Goal: Navigation & Orientation: Find specific page/section

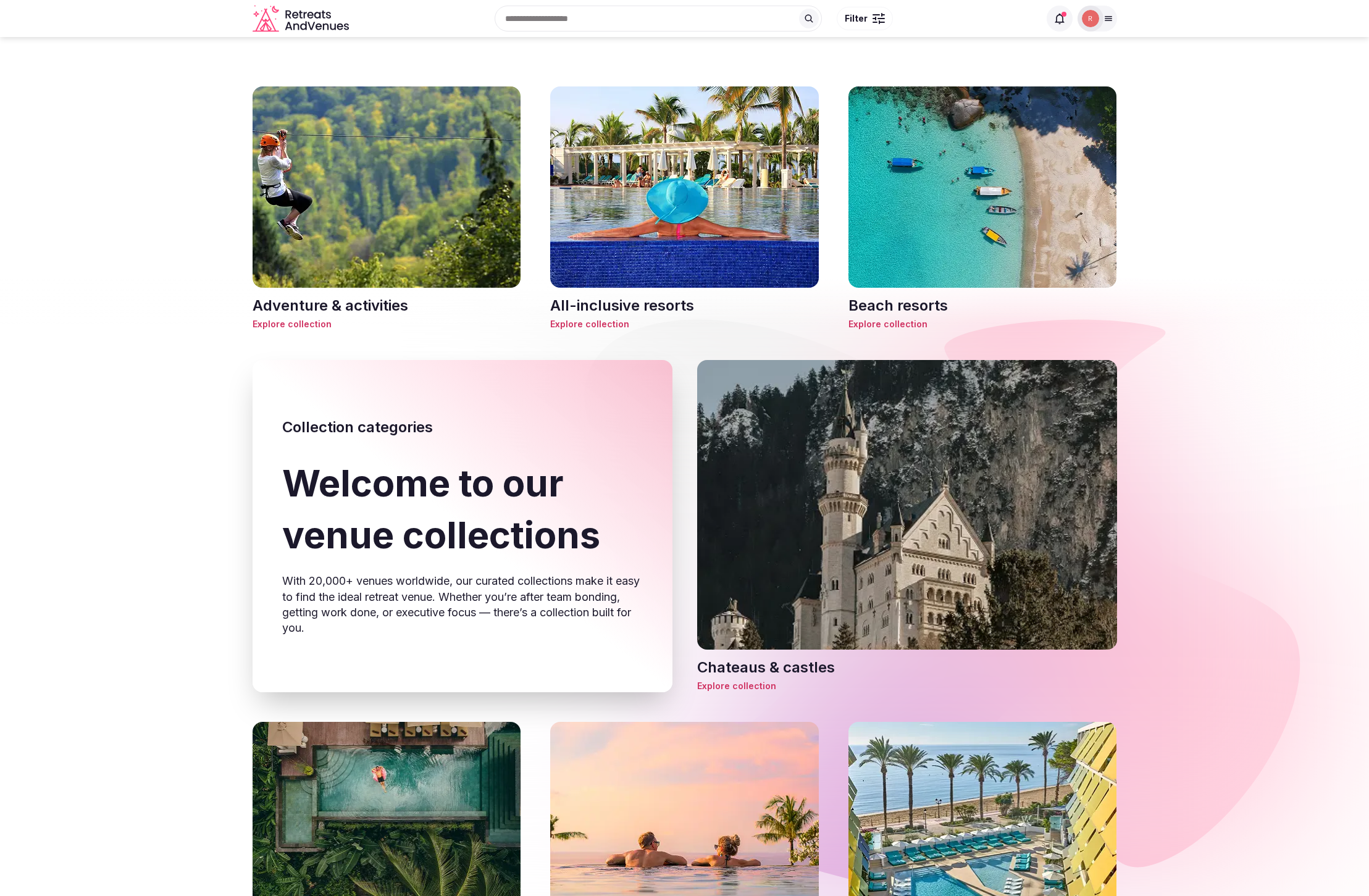
drag, startPoint x: 408, startPoint y: 184, endPoint x: 440, endPoint y: 189, distance: 32.4
click at [408, 184] on img at bounding box center [387, 187] width 269 height 201
click at [694, 204] on img at bounding box center [685, 187] width 269 height 201
drag, startPoint x: 113, startPoint y: 501, endPoint x: 129, endPoint y: 499, distance: 16.1
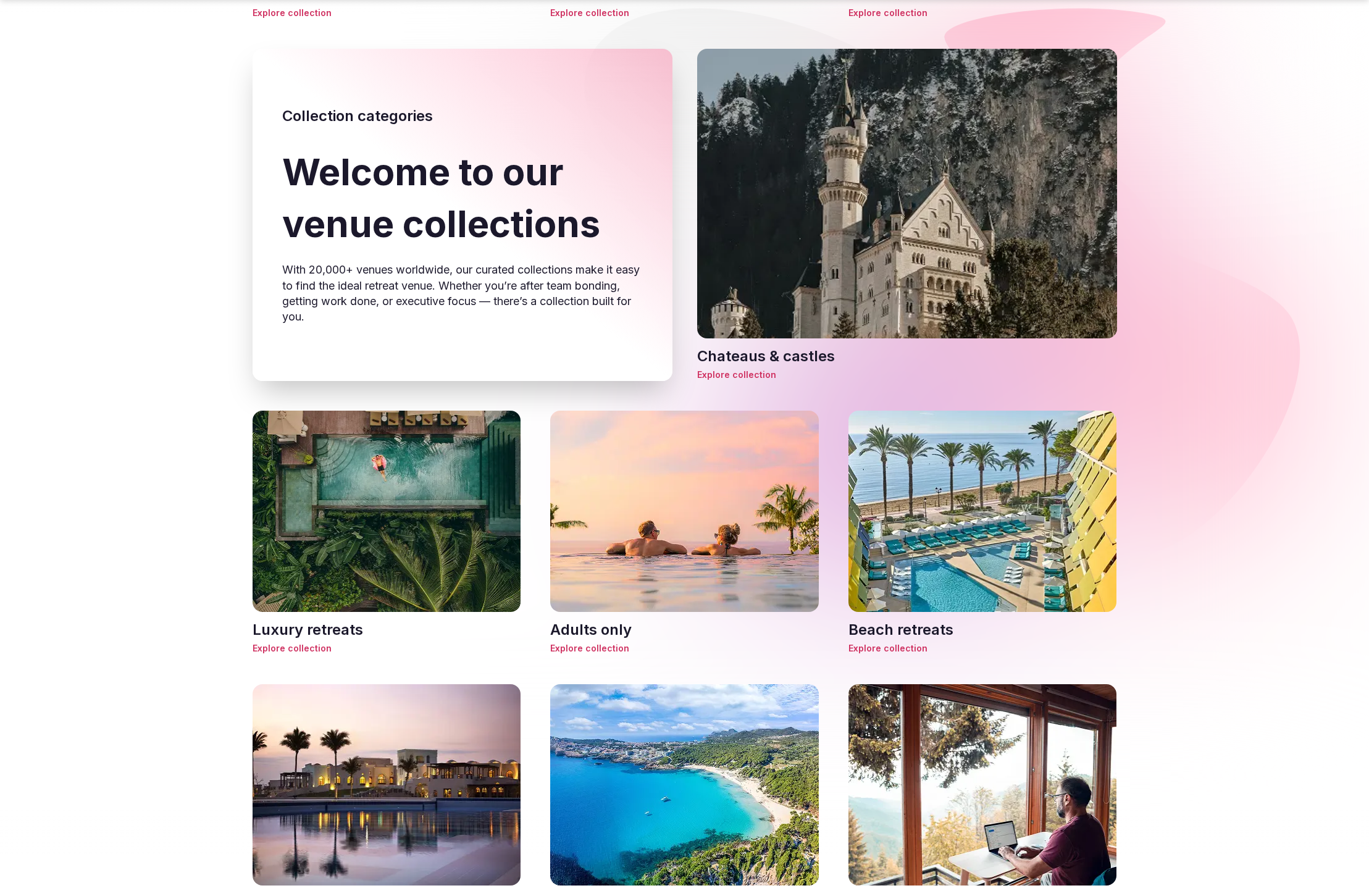
scroll to position [523, 0]
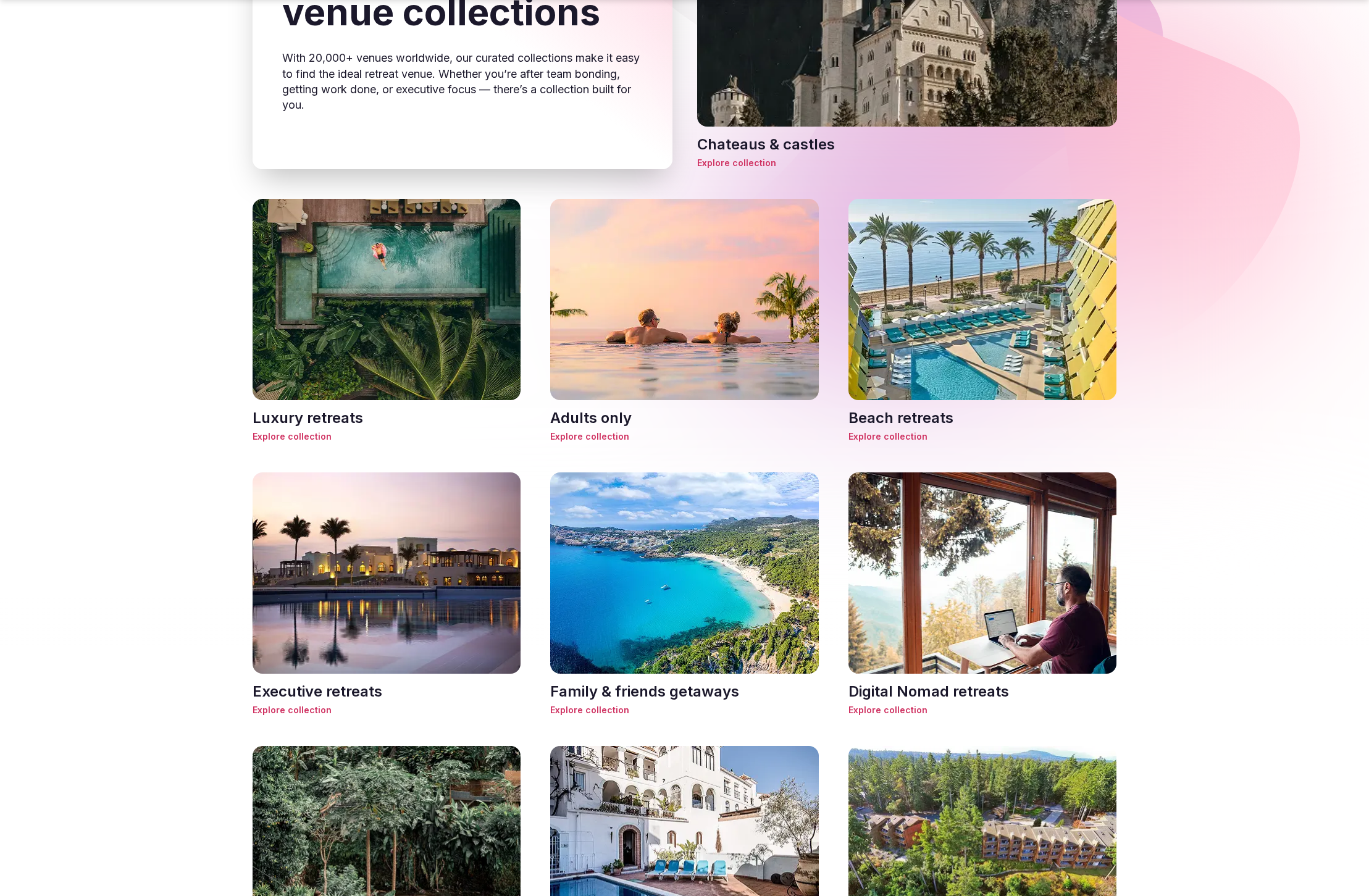
drag, startPoint x: 170, startPoint y: 464, endPoint x: 5, endPoint y: 466, distance: 165.0
click at [170, 464] on section "Chateaus & castles Explore collection Adventure & activities Explore collection…" at bounding box center [684, 669] width 1369 height 2312
drag, startPoint x: 181, startPoint y: 652, endPoint x: 570, endPoint y: 222, distance: 579.8
click at [187, 647] on section "Chateaus & castles Explore collection Adventure & activities Explore collection…" at bounding box center [684, 669] width 1369 height 2312
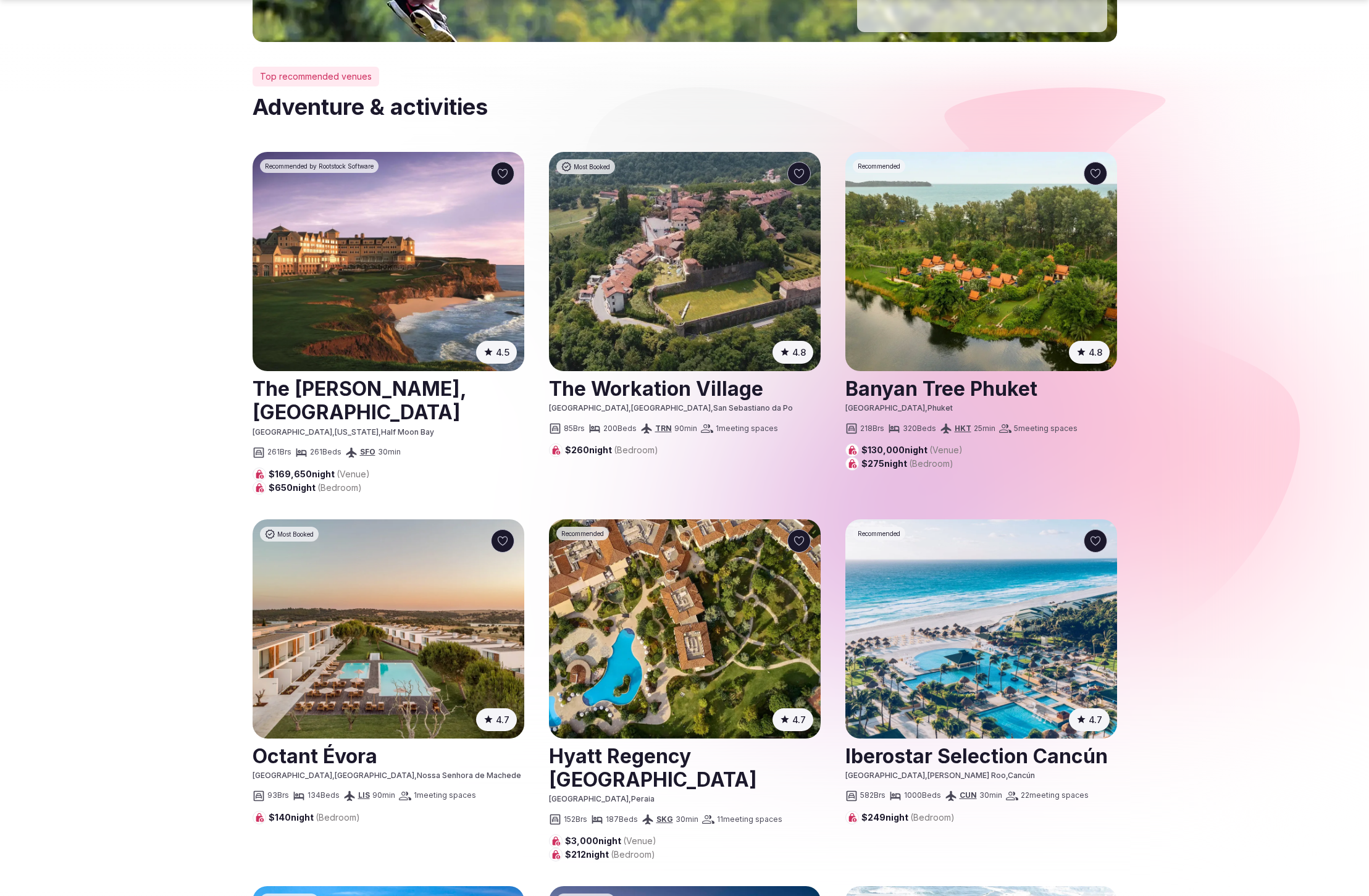
scroll to position [457, 0]
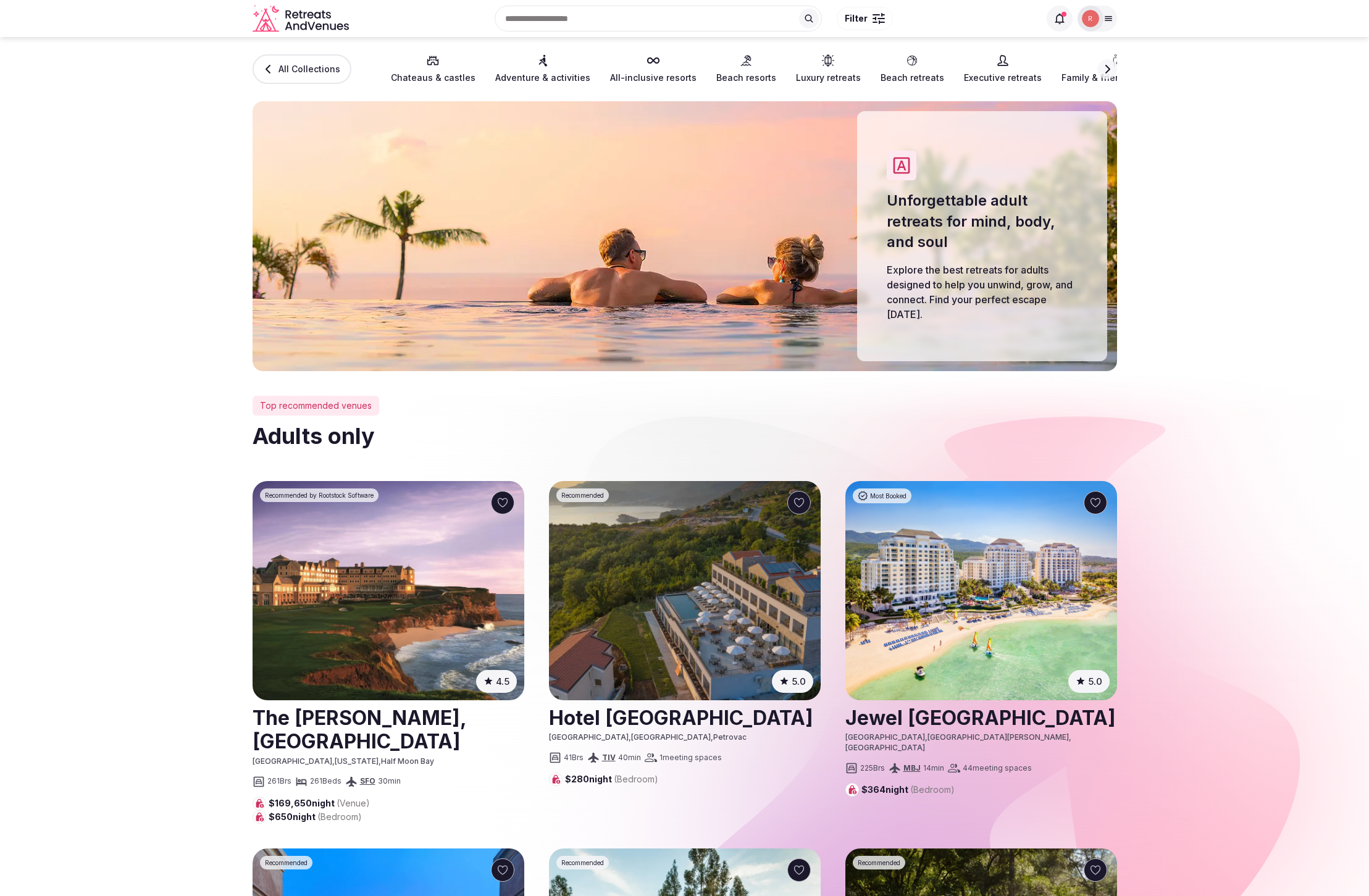
drag, startPoint x: 169, startPoint y: 488, endPoint x: 152, endPoint y: 487, distance: 17.0
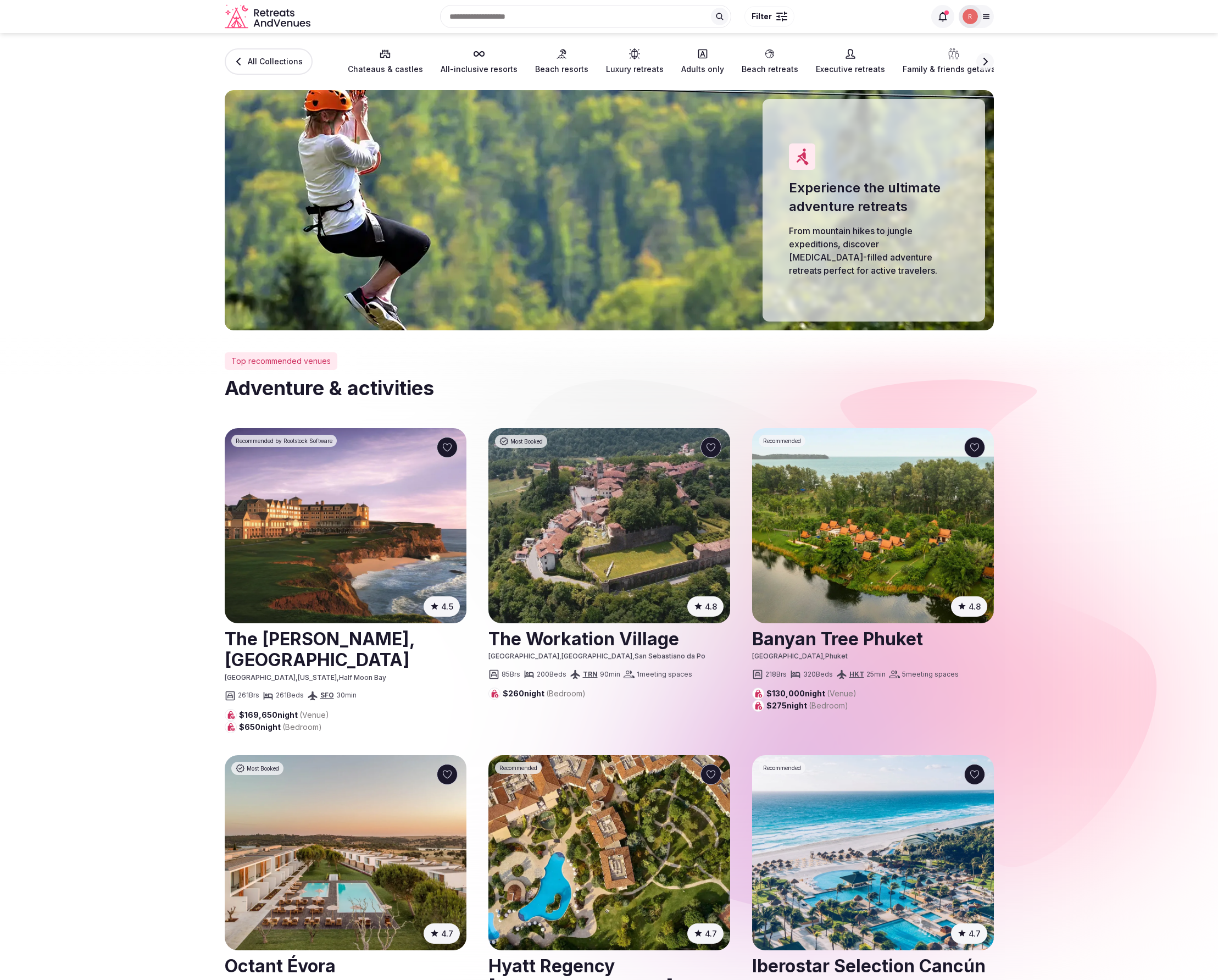
drag, startPoint x: 76, startPoint y: 558, endPoint x: 68, endPoint y: 562, distance: 8.9
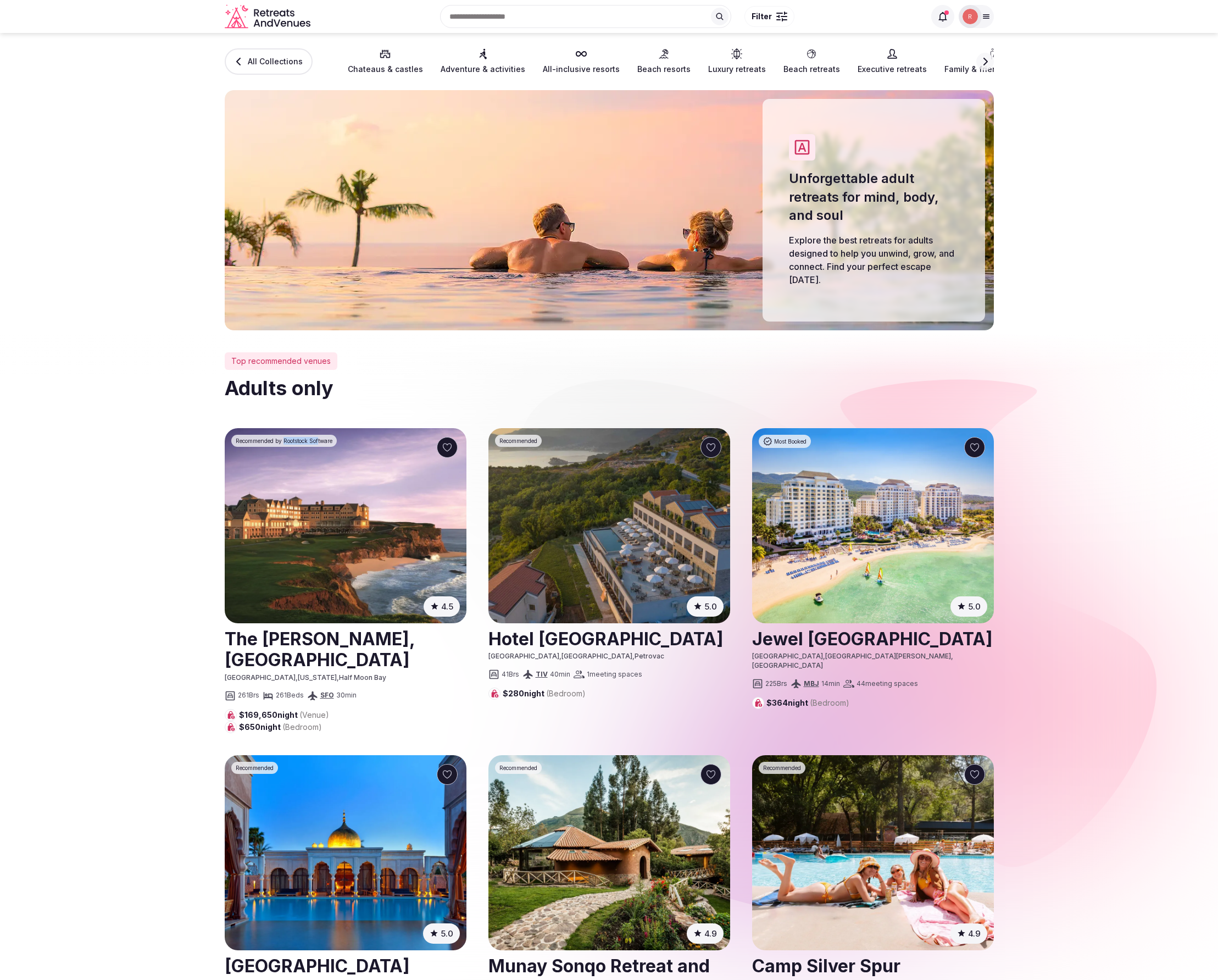
drag, startPoint x: 284, startPoint y: 442, endPoint x: 319, endPoint y: 442, distance: 35.0
click at [321, 440] on span "Recommended by Rootstock Software" at bounding box center [284, 441] width 97 height 8
drag, startPoint x: 95, startPoint y: 558, endPoint x: 107, endPoint y: 552, distance: 13.4
click at [97, 558] on section "Top recommended venues Adults only 4.5 ( 4060 ) Recommended by Rootstock Softwa…" at bounding box center [609, 998] width 1218 height 1338
click at [114, 546] on section "Top recommended venues Adults only 4.5 ( 4060 ) Recommended by Rootstock Softwa…" at bounding box center [609, 998] width 1218 height 1338
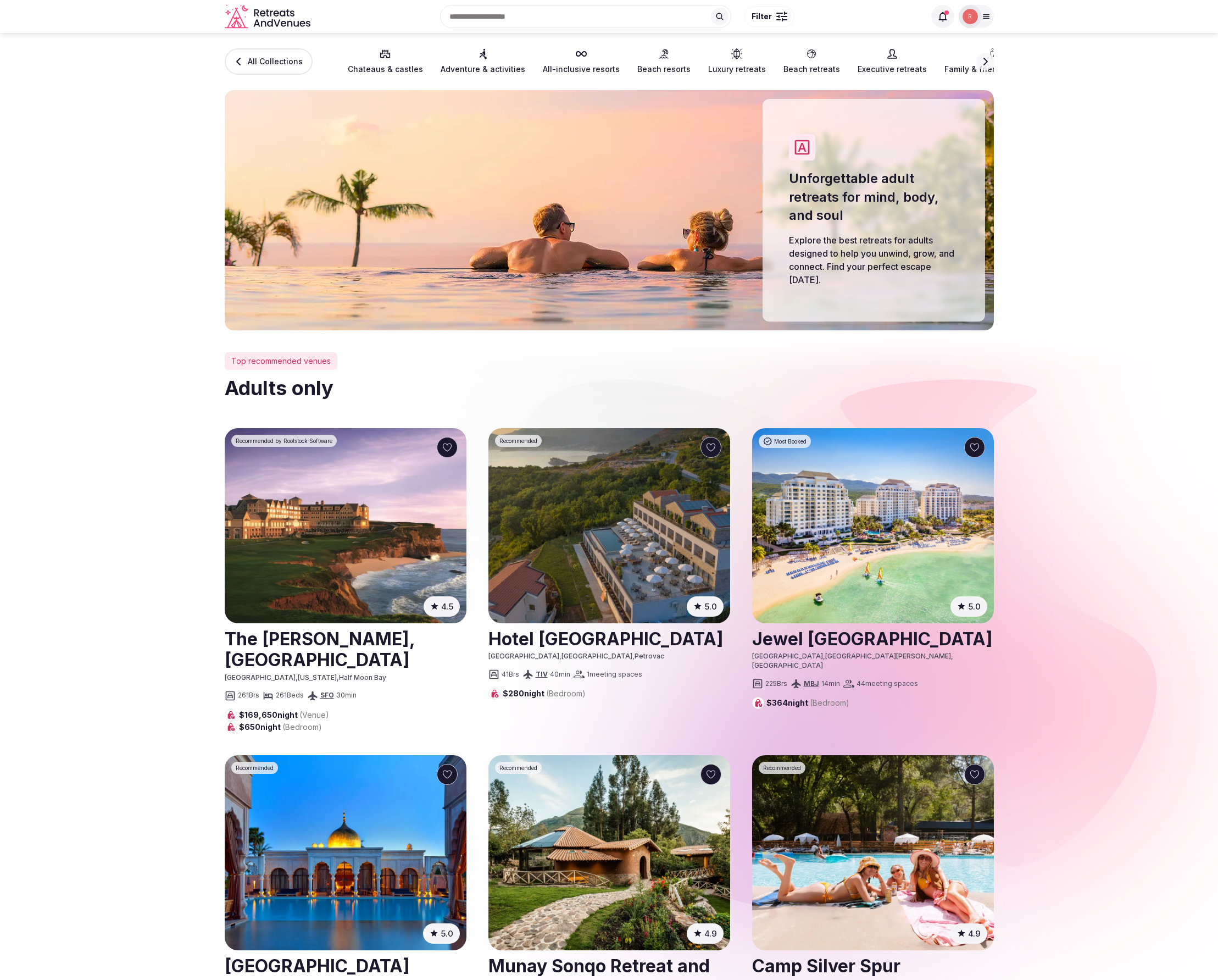
click at [116, 547] on section "Top recommended venues Adults only 4.5 ( 4060 ) Recommended by Rootstock Softwa…" at bounding box center [609, 998] width 1218 height 1338
drag, startPoint x: 81, startPoint y: 572, endPoint x: 75, endPoint y: 568, distance: 7.2
click at [81, 571] on section "Top recommended venues Adults only 4.5 ( 4060 ) Recommended by Rootstock Softwa…" at bounding box center [609, 998] width 1218 height 1338
drag, startPoint x: 61, startPoint y: 783, endPoint x: 67, endPoint y: 777, distance: 8.5
click at [62, 783] on section "Top recommended venues Adults only 4.5 ( 4060 ) Recommended by Rootstock Softwa…" at bounding box center [609, 998] width 1218 height 1338
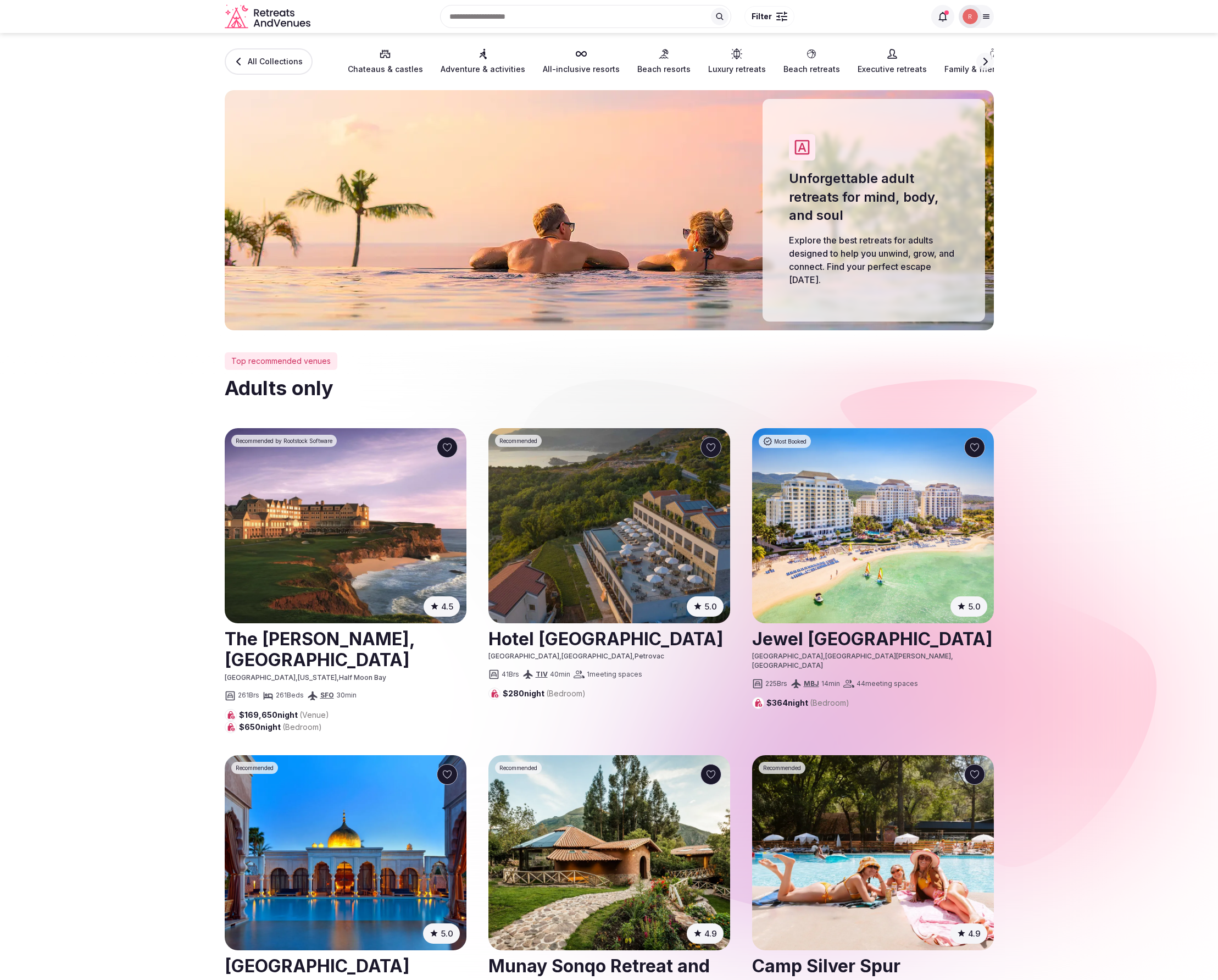
click at [68, 777] on section "Top recommended venues Adults only 4.5 ( 4060 ) Recommended by Rootstock Softwa…" at bounding box center [609, 998] width 1218 height 1338
drag, startPoint x: 117, startPoint y: 642, endPoint x: 139, endPoint y: 593, distance: 53.7
click at [117, 642] on section "Top recommended venues Adults only 4.5 ( 4060 ) Recommended by Rootstock Softwa…" at bounding box center [609, 998] width 1218 height 1338
drag, startPoint x: 91, startPoint y: 546, endPoint x: 239, endPoint y: 1, distance: 564.7
click at [91, 545] on section "Top recommended venues Adults only 4.5 ( 4060 ) Recommended by Rootstock Softwa…" at bounding box center [609, 998] width 1218 height 1338
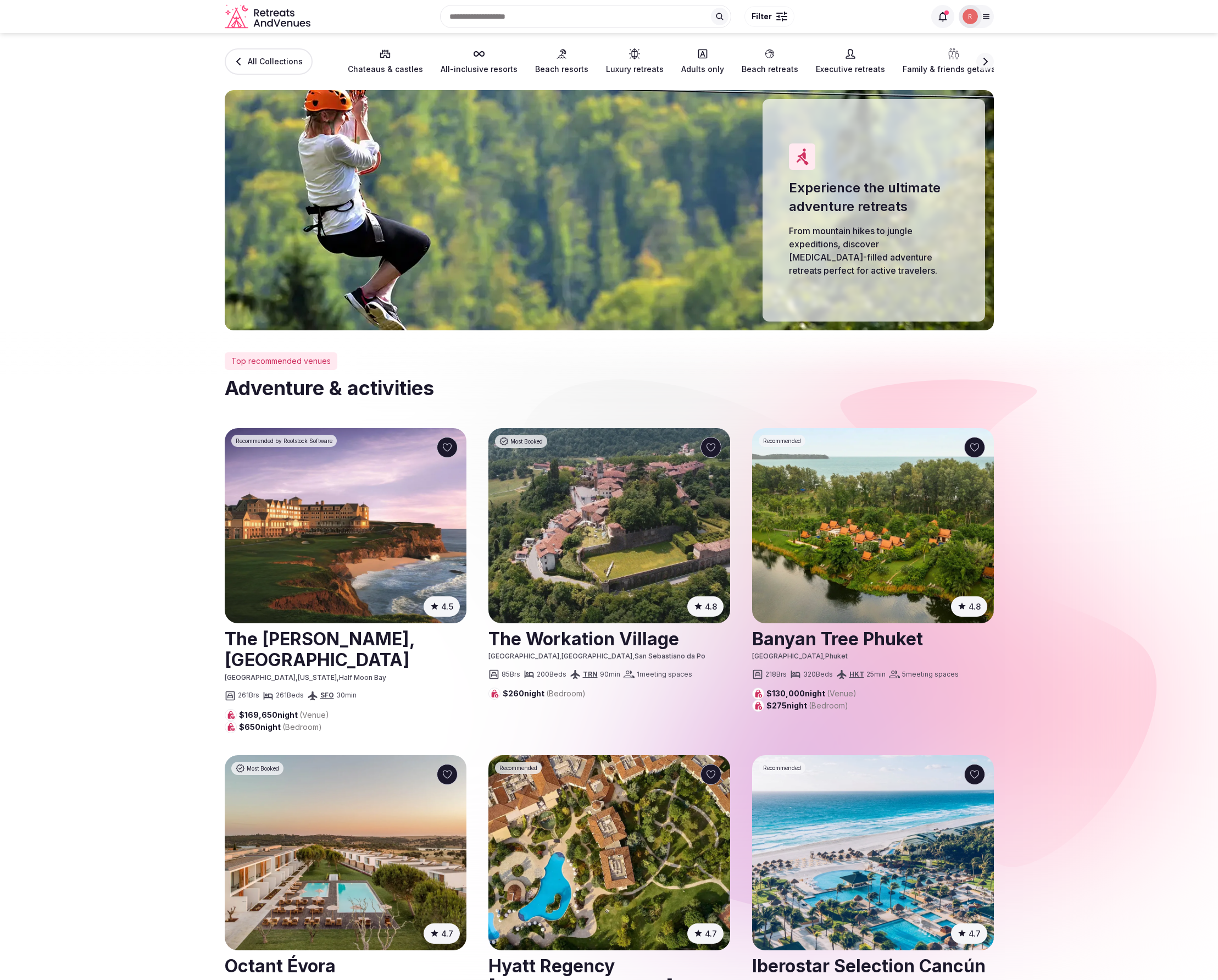
drag, startPoint x: 87, startPoint y: 242, endPoint x: 122, endPoint y: 168, distance: 81.9
click at [86, 240] on section "All Collections Chateaus & castles All-inclusive resorts Beach resorts Luxury r…" at bounding box center [609, 181] width 1218 height 297
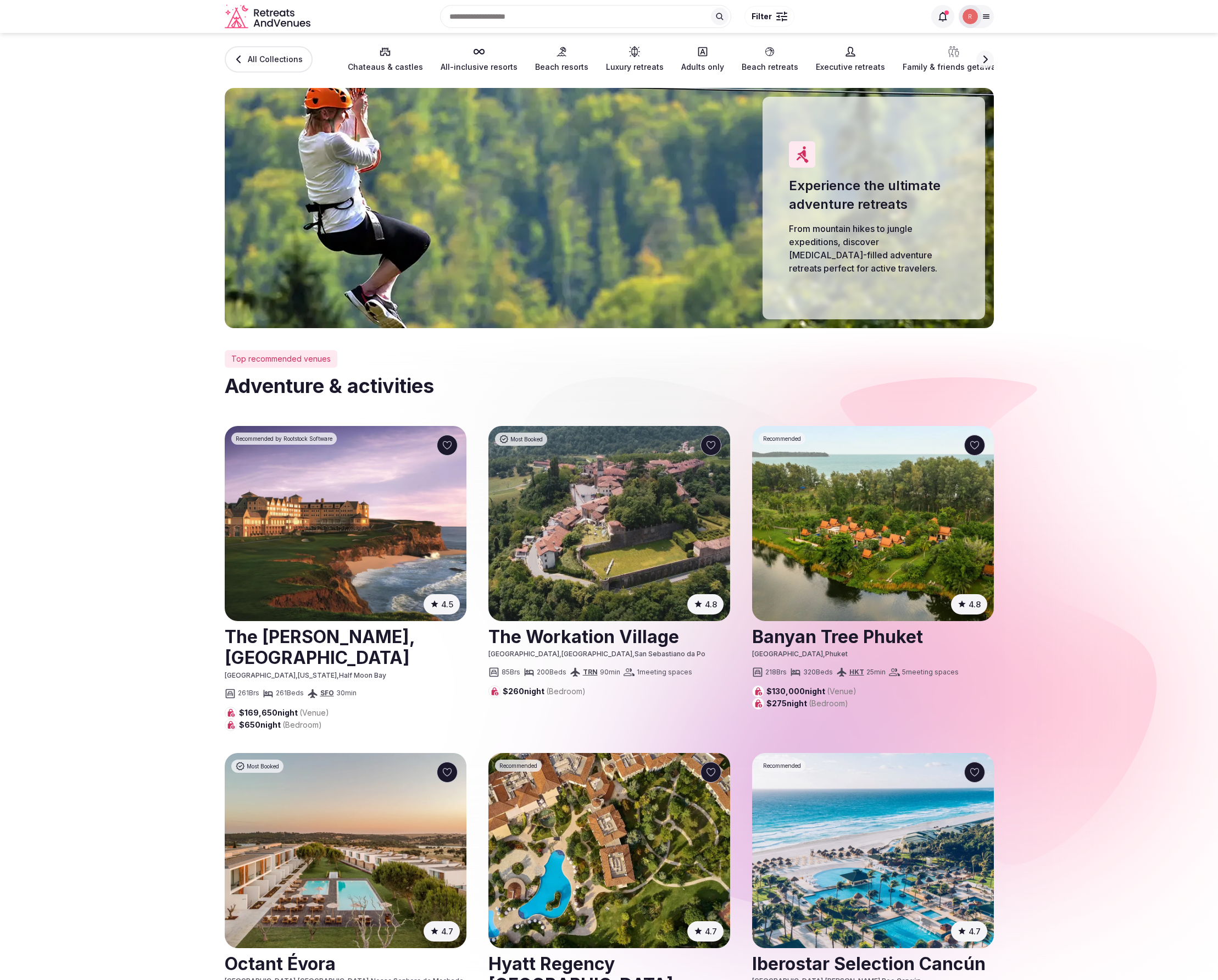
scroll to position [4, 0]
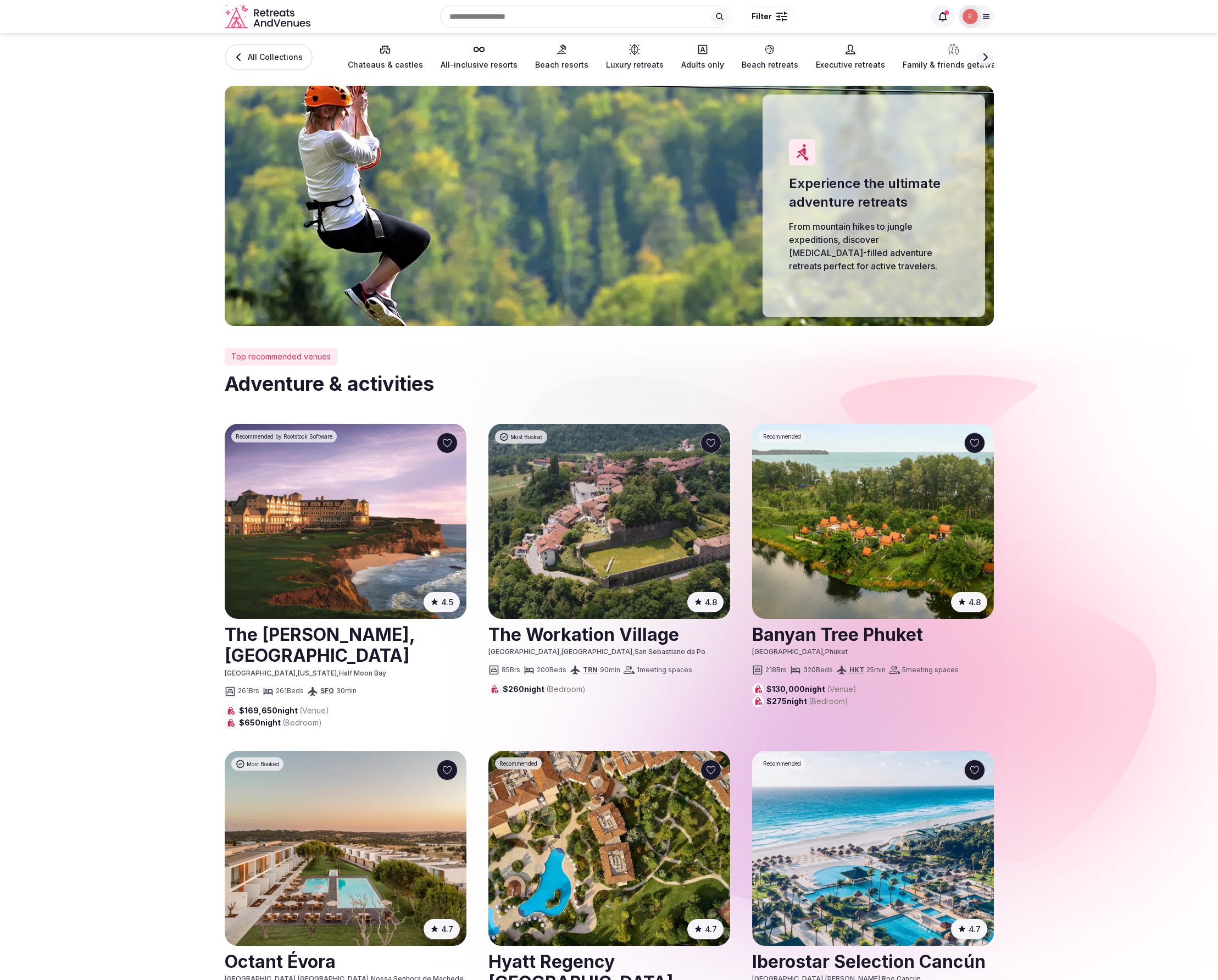
click at [829, 532] on img at bounding box center [873, 520] width 242 height 195
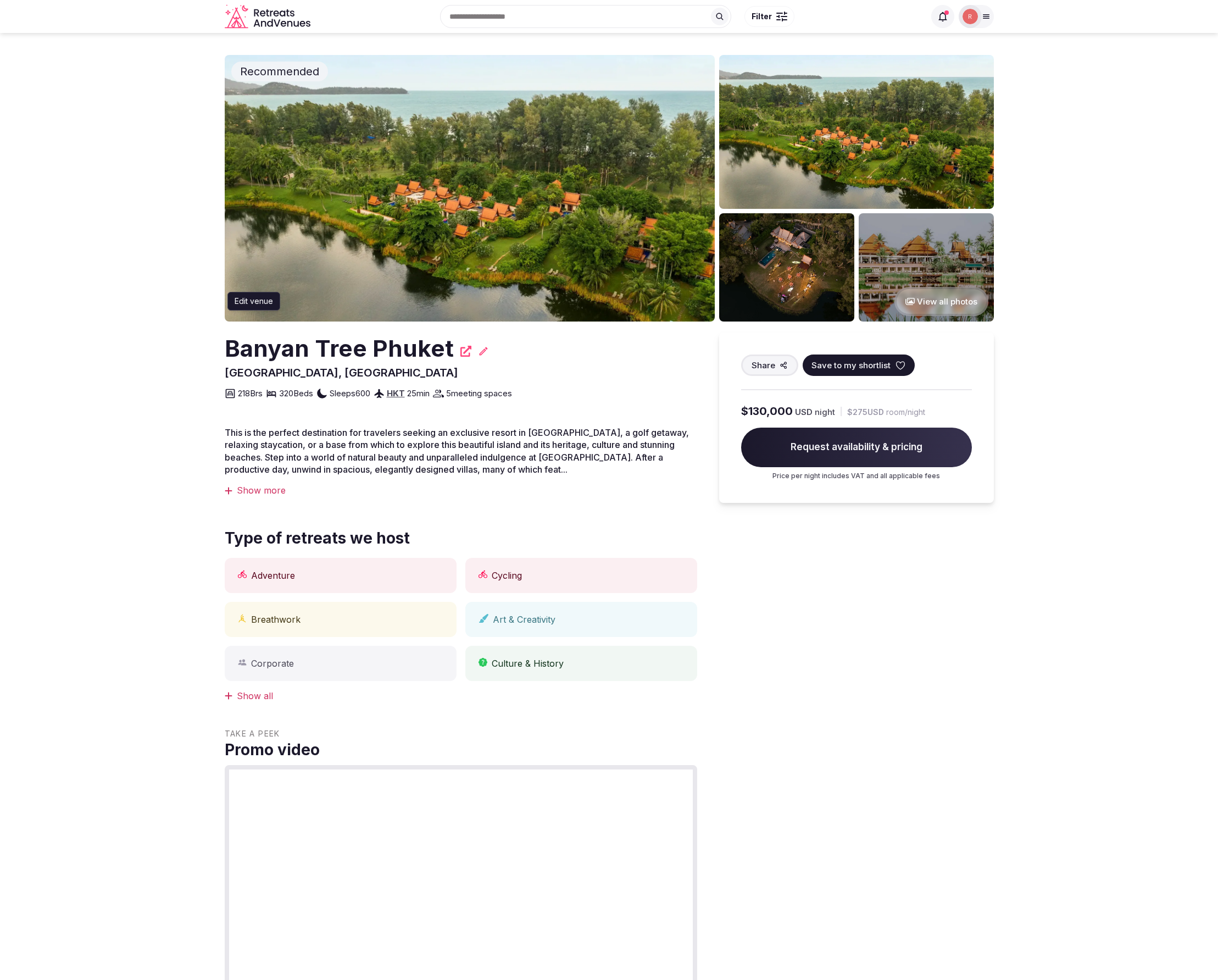
click at [479, 348] on icon at bounding box center [483, 351] width 9 height 9
click at [479, 351] on icon at bounding box center [483, 351] width 9 height 9
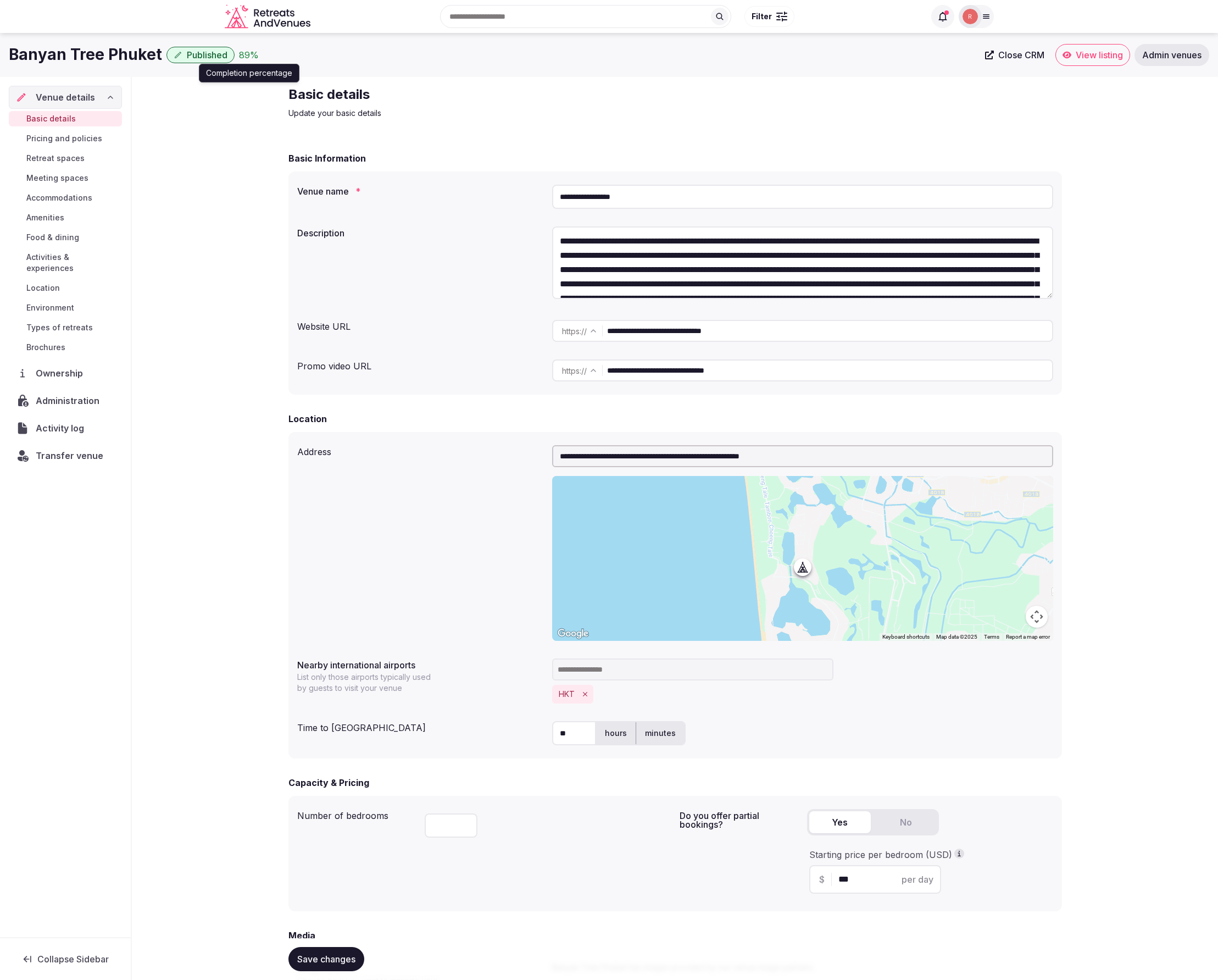
click at [248, 56] on div "89 %" at bounding box center [248, 55] width 20 height 13
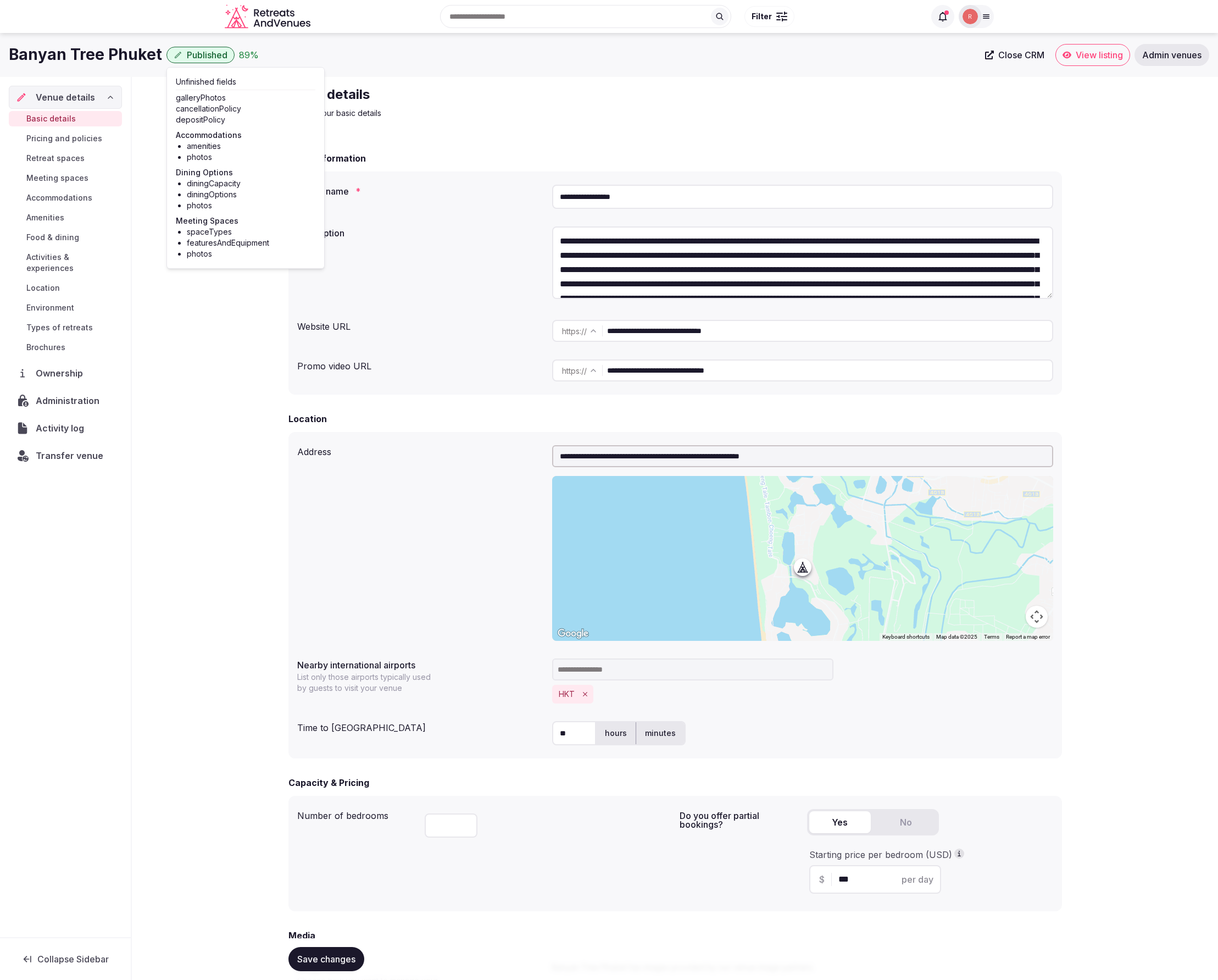
click at [405, 113] on p "Update your basic details" at bounding box center [473, 113] width 370 height 11
drag, startPoint x: 229, startPoint y: 173, endPoint x: 133, endPoint y: 152, distance: 98.3
click at [70, 422] on span "Activity log" at bounding box center [61, 428] width 53 height 13
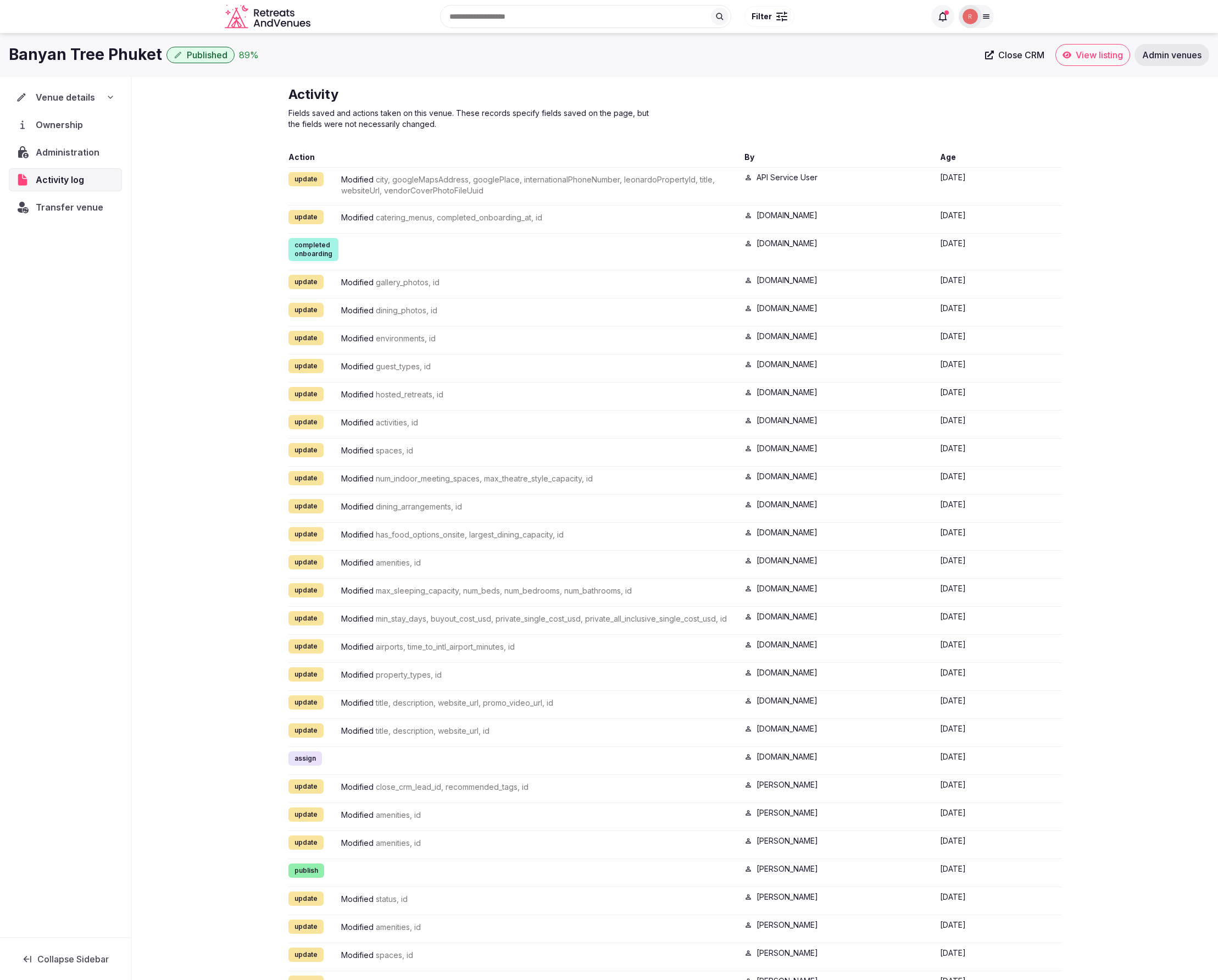
drag, startPoint x: 222, startPoint y: 254, endPoint x: 214, endPoint y: 256, distance: 8.2
click at [223, 254] on div "Activity Fields saved and actions taken on this venue. These records specify fi…" at bounding box center [674, 894] width 1086 height 1635
drag, startPoint x: 203, startPoint y: 286, endPoint x: 212, endPoint y: 262, distance: 25.6
click at [203, 286] on div "Activity Fields saved and actions taken on this venue. These records specify fi…" at bounding box center [674, 894] width 1086 height 1635
drag, startPoint x: 209, startPoint y: 248, endPoint x: 217, endPoint y: 271, distance: 24.4
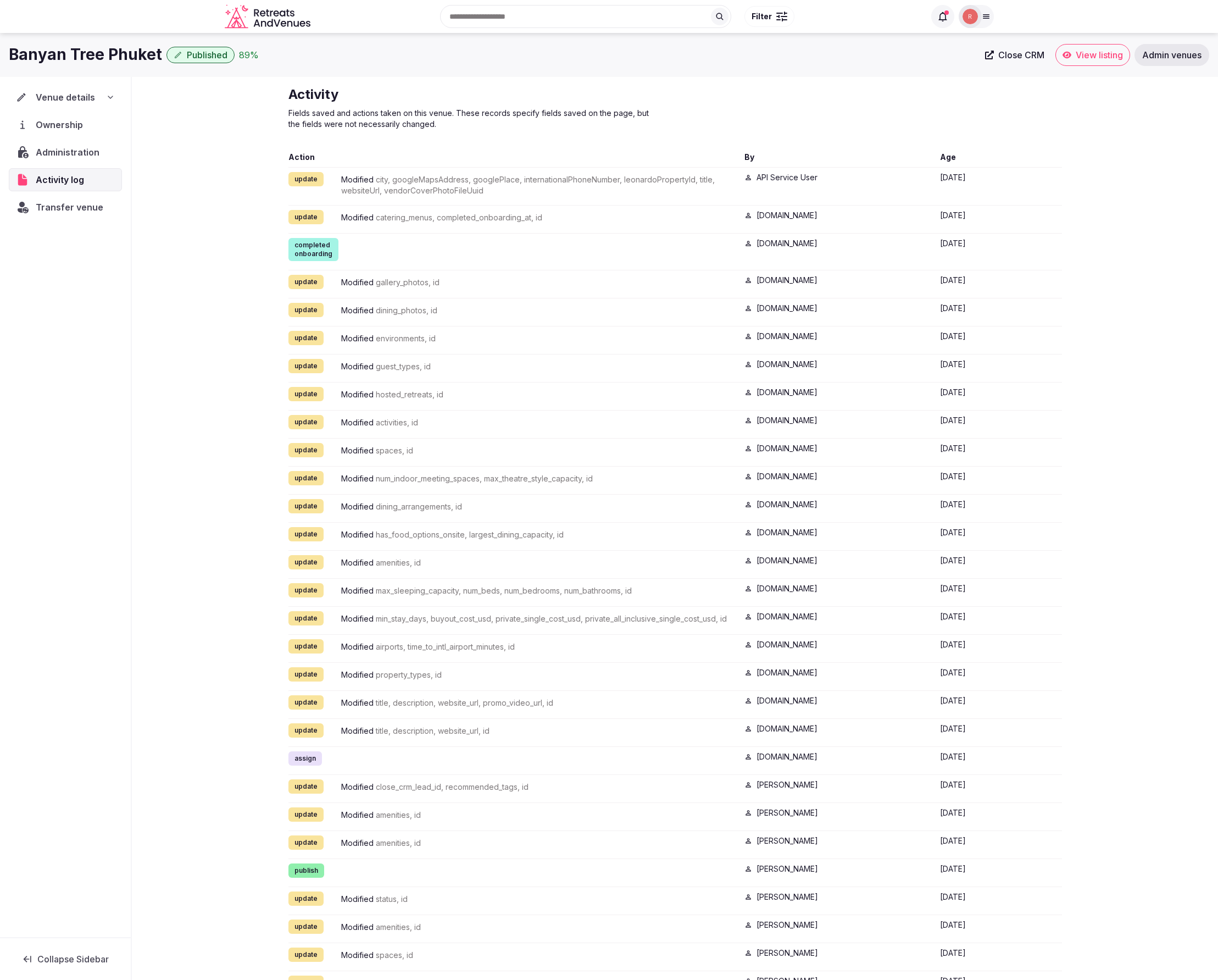
click at [210, 248] on div "Activity Fields saved and actions taken on this venue. These records specify fi…" at bounding box center [674, 894] width 1086 height 1635
click at [193, 275] on div "Activity Fields saved and actions taken on this venue. These records specify fi…" at bounding box center [674, 894] width 1086 height 1635
drag, startPoint x: 709, startPoint y: 93, endPoint x: 708, endPoint y: 82, distance: 11.0
click at [710, 94] on div "Activity Fields saved and actions taken on this venue. These records specify fi…" at bounding box center [675, 107] width 774 height 44
